Goal: Task Accomplishment & Management: Complete application form

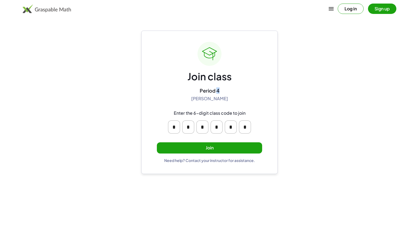
drag, startPoint x: 221, startPoint y: 90, endPoint x: 216, endPoint y: 88, distance: 5.6
click at [216, 88] on div "Period 4 [PERSON_NAME]" at bounding box center [209, 94] width 37 height 14
click at [266, 118] on div "Join class Period 4 [PERSON_NAME] Enter the 6-digit class code to join * * * * …" at bounding box center [209, 102] width 136 height 143
click at [230, 127] on input "*" at bounding box center [231, 126] width 12 height 13
type input "*"
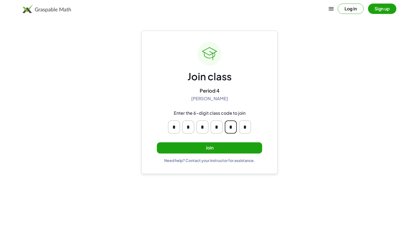
type input "*"
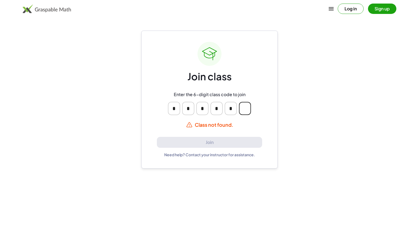
type input "*"
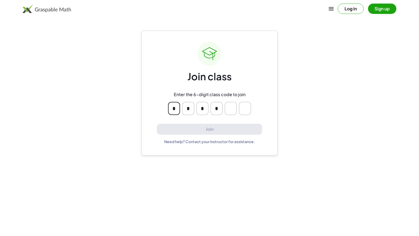
type input "*"
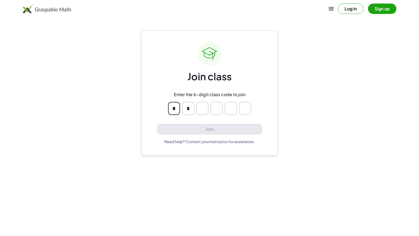
type input "*"
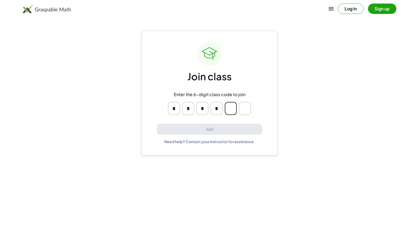
type input "*"
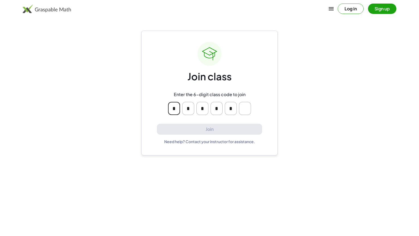
type input "*"
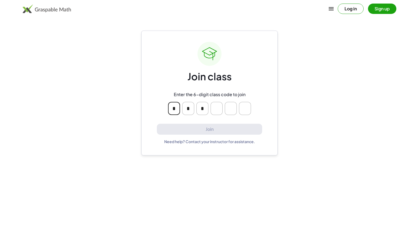
type input "*"
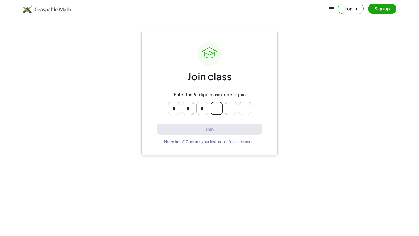
type input "*"
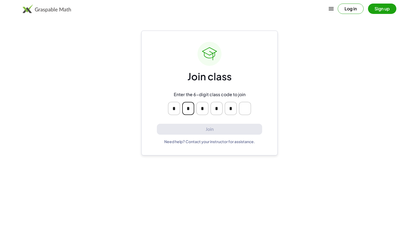
type input "*"
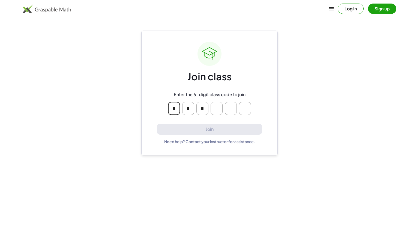
type input "*"
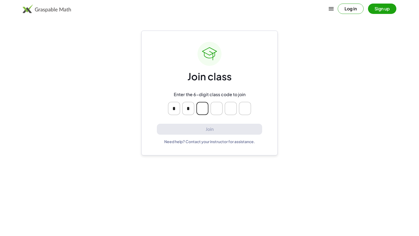
type input "*"
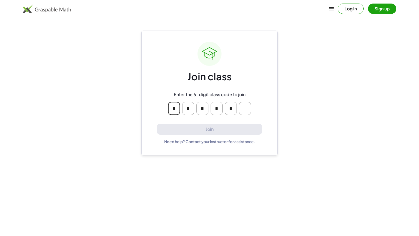
type input "*"
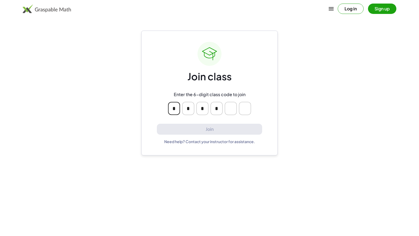
type input "*"
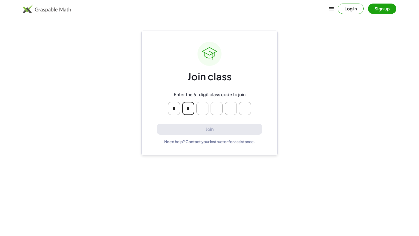
type input "*"
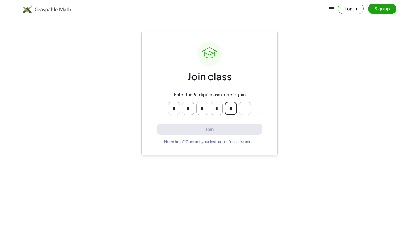
type input "*"
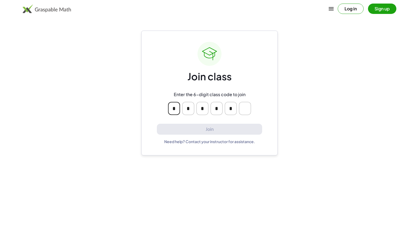
type input "*"
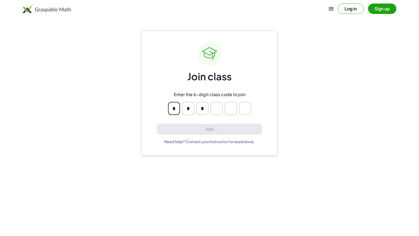
type input "*"
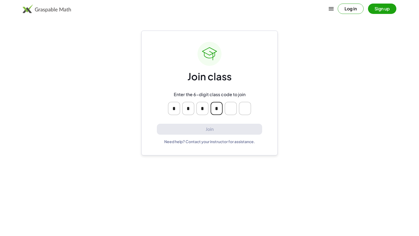
type input "*"
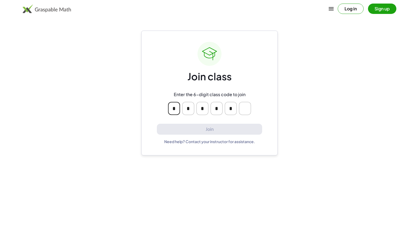
type input "*"
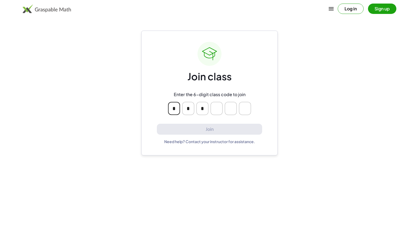
type input "*"
click at [345, 13] on button "Log in" at bounding box center [351, 9] width 26 height 10
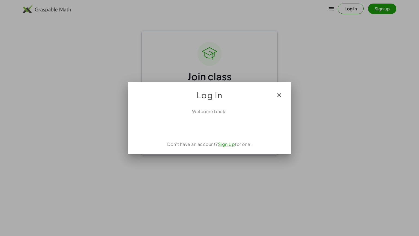
click at [279, 96] on icon "button" at bounding box center [279, 95] width 7 height 7
